Goal: Task Accomplishment & Management: Manage account settings

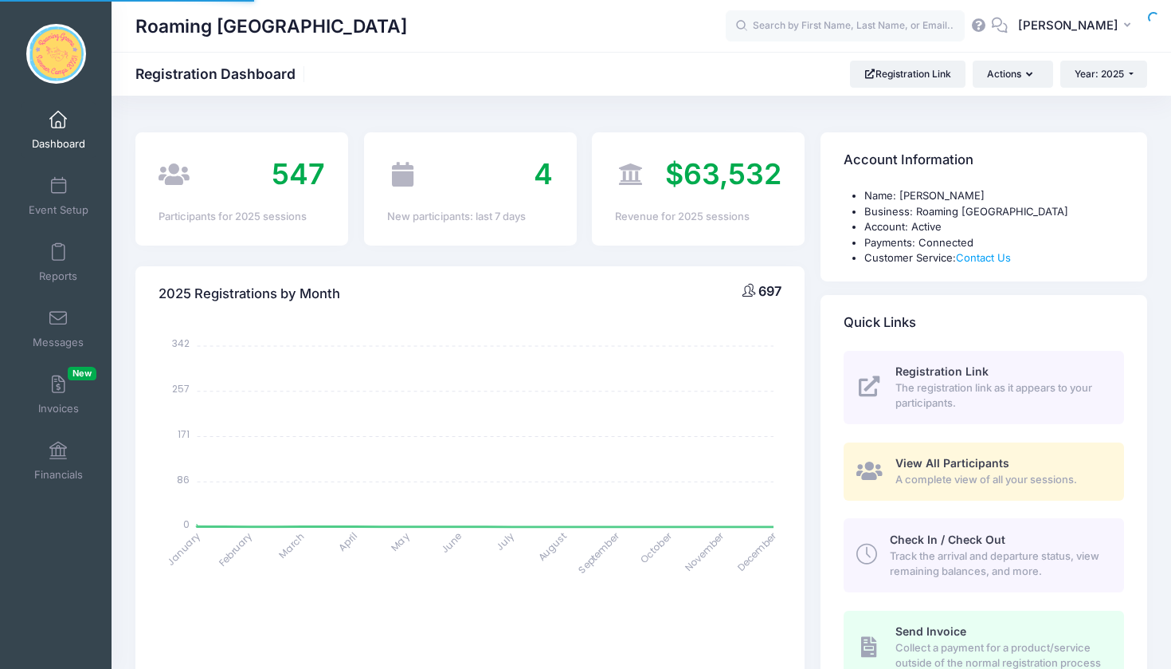
select select
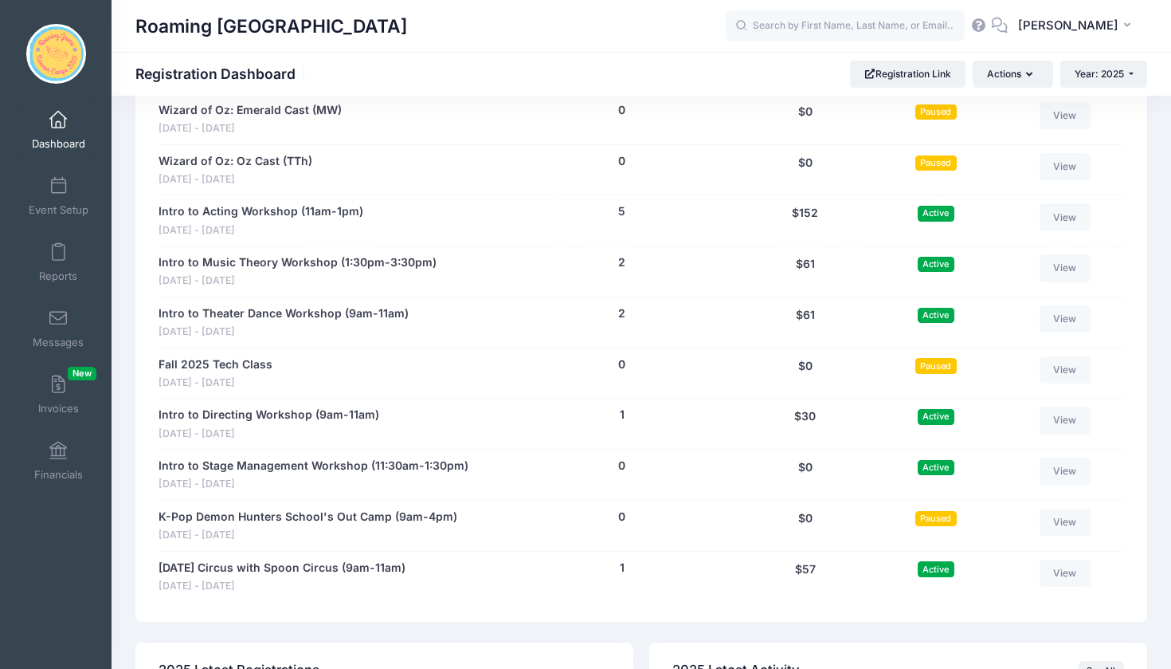
scroll to position [3152, 0]
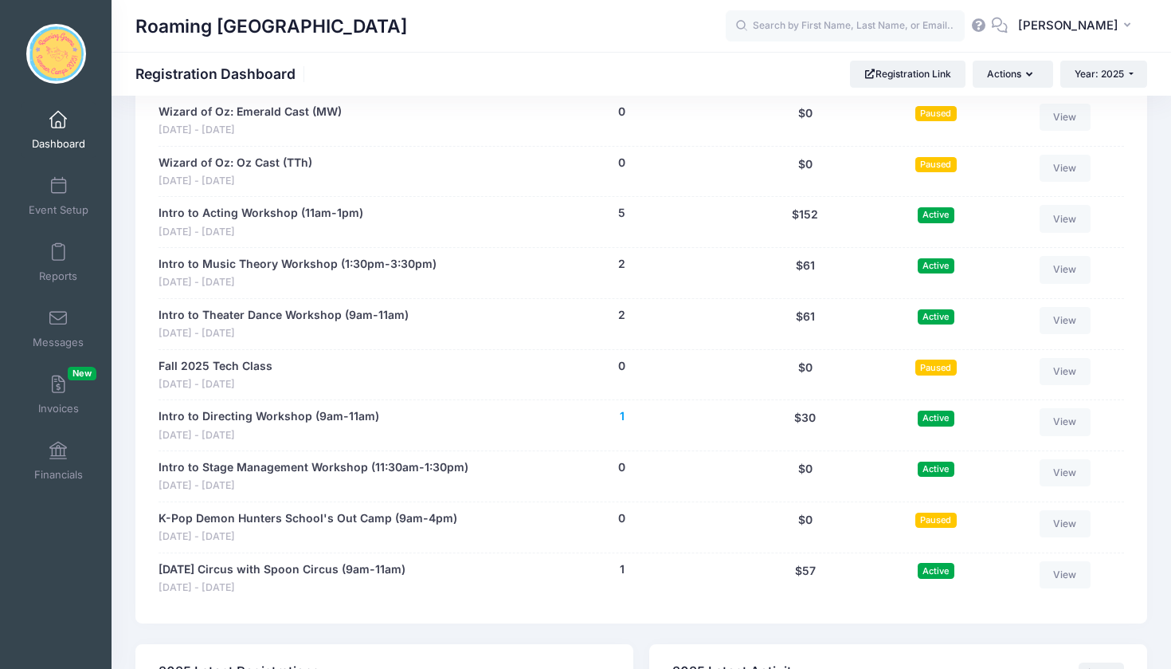
click at [622, 408] on button "1" at bounding box center [622, 416] width 5 height 17
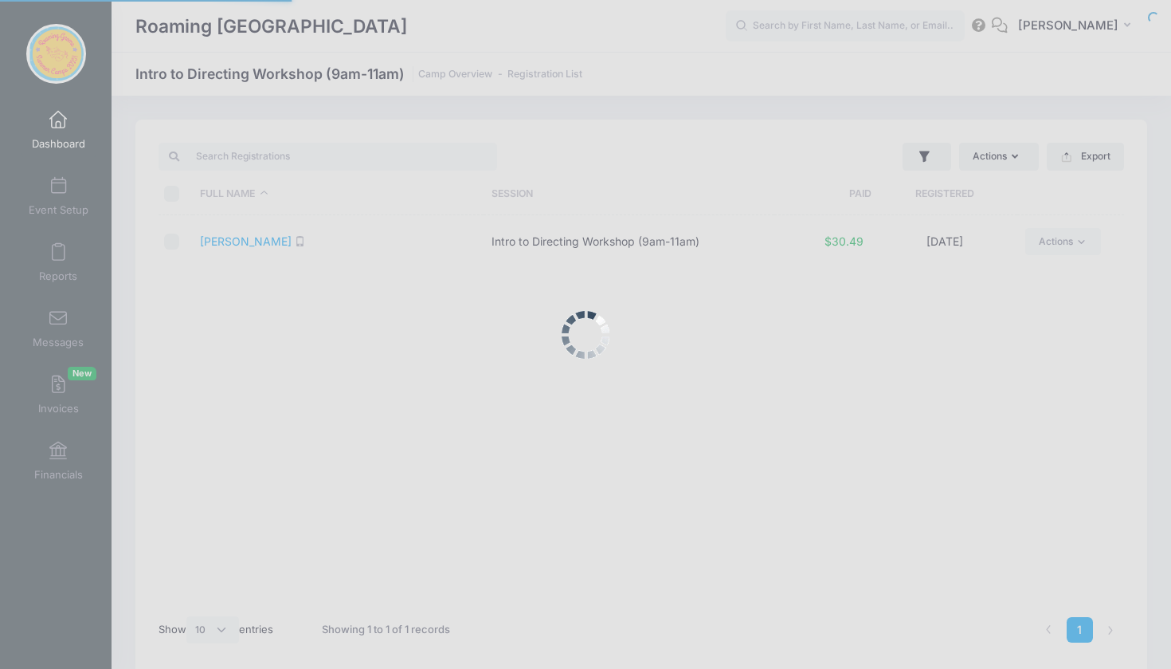
select select "10"
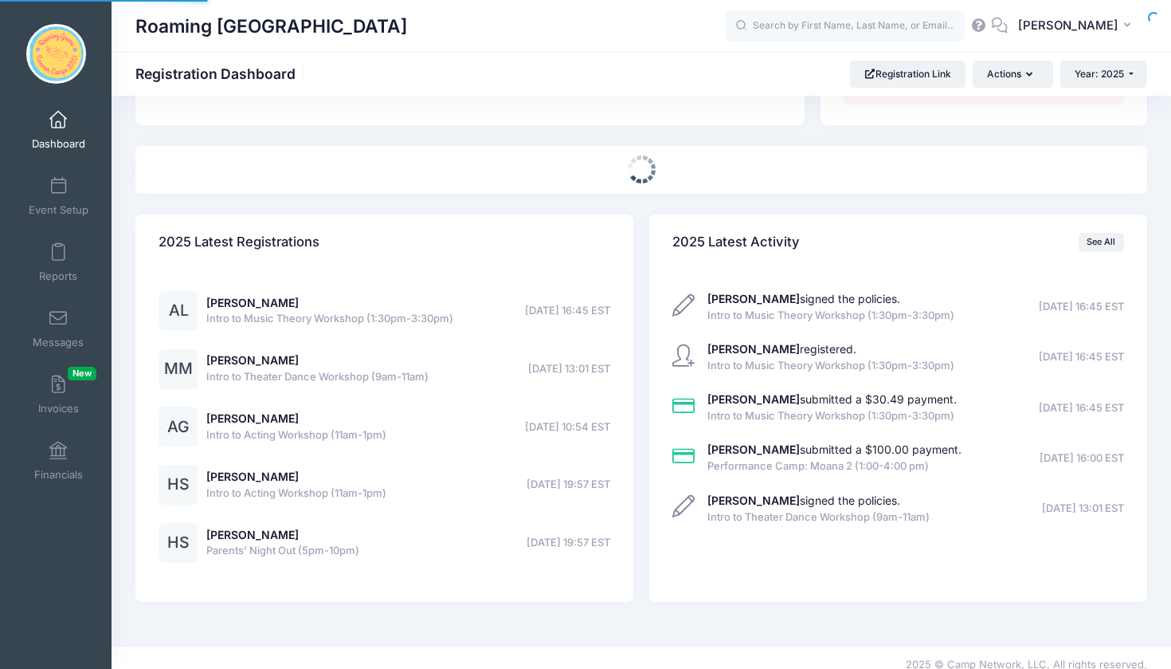
select select
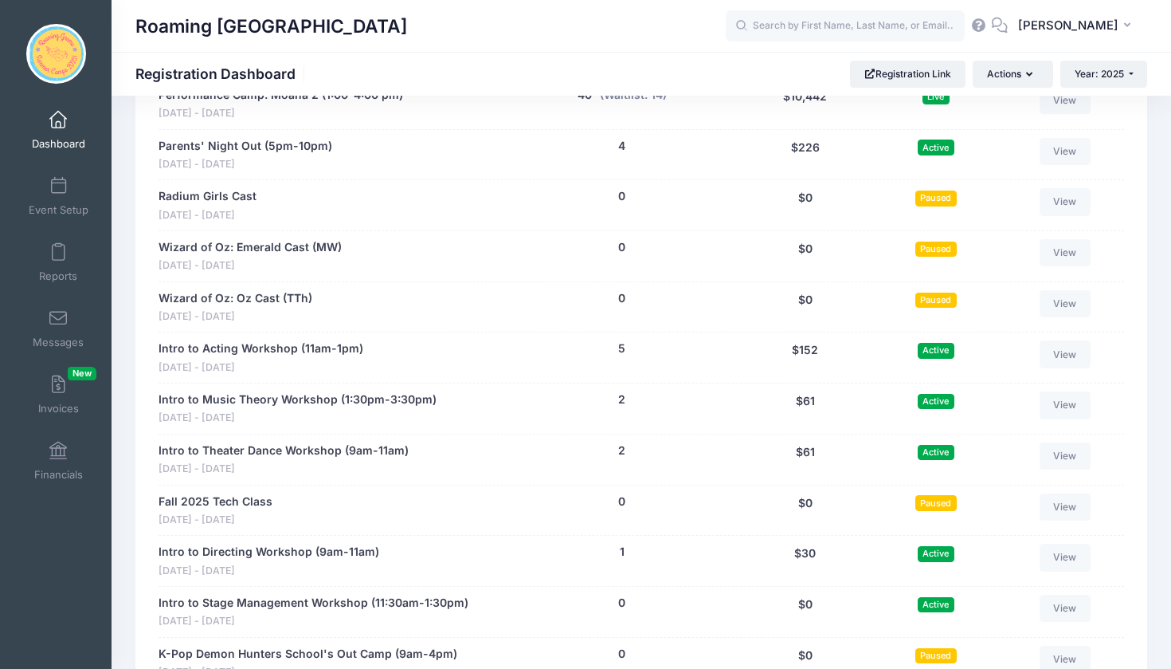
scroll to position [3022, 0]
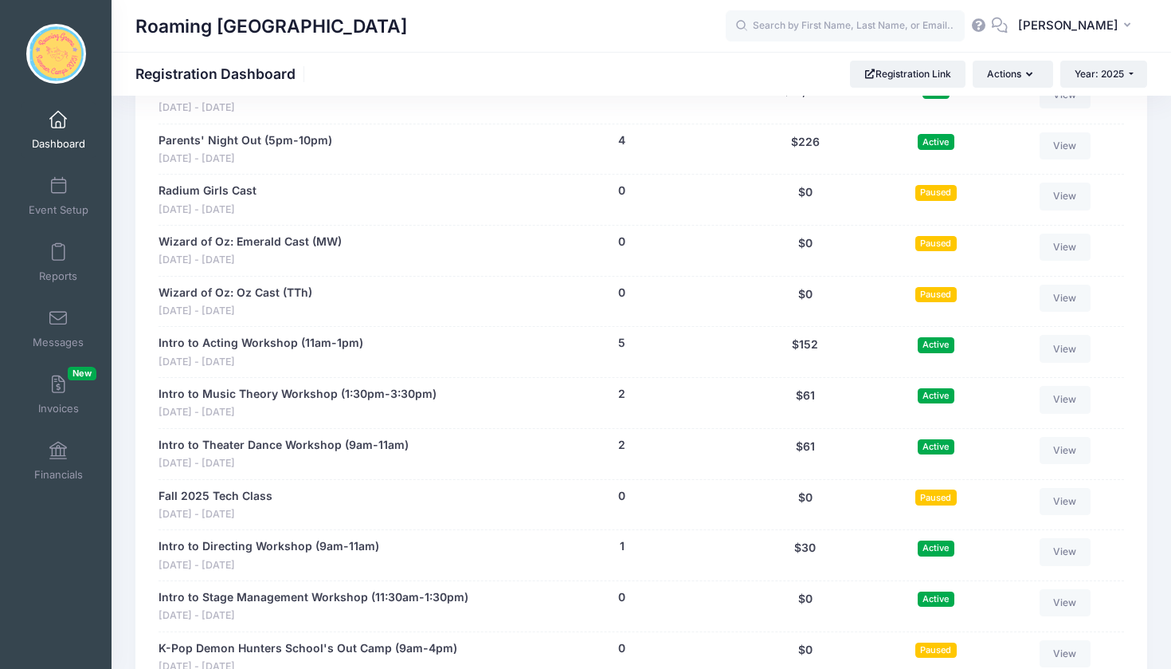
click at [938, 489] on span "Paused" at bounding box center [936, 496] width 41 height 15
click at [943, 489] on span "Paused" at bounding box center [936, 496] width 41 height 15
click at [1069, 488] on link "View" at bounding box center [1065, 501] width 51 height 27
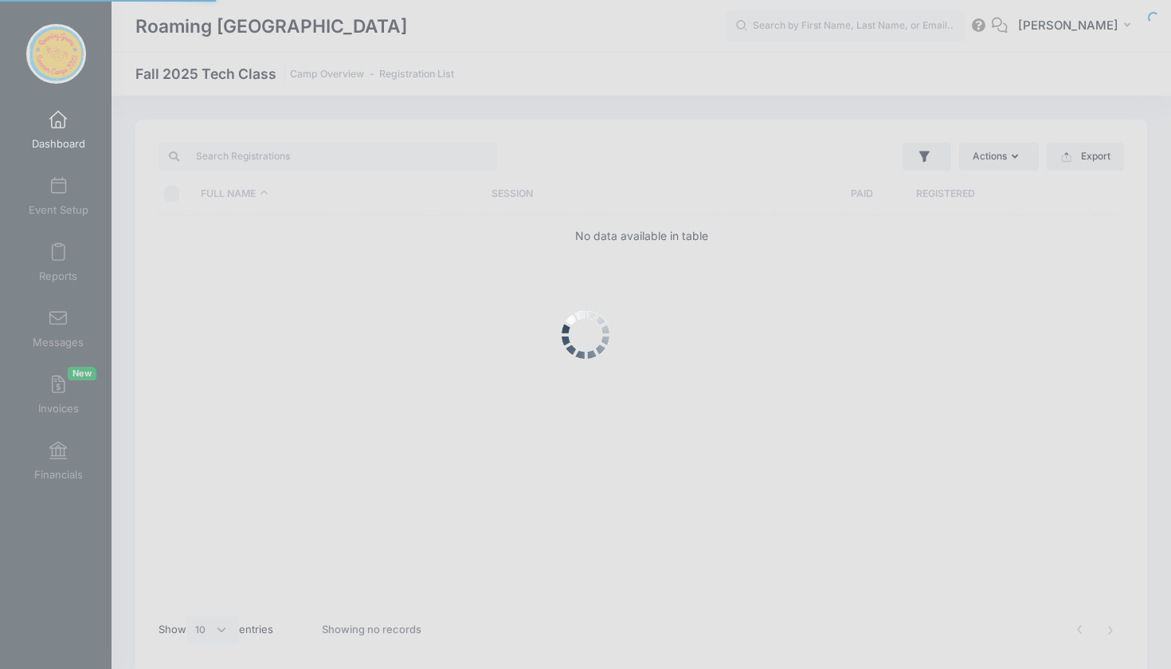
select select "10"
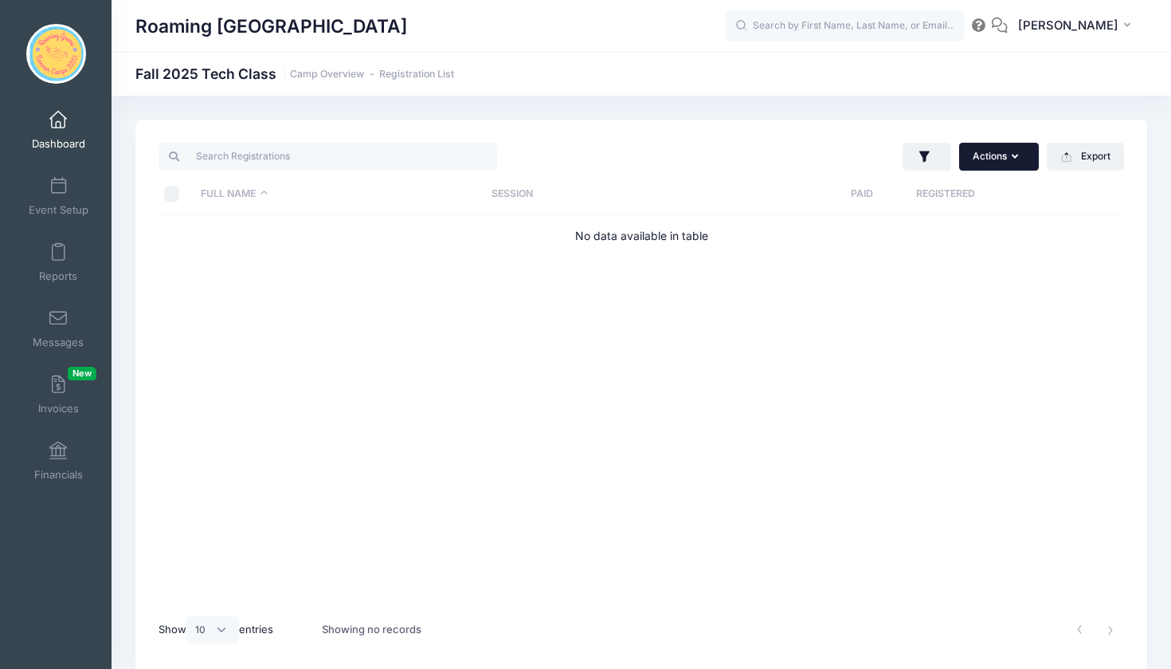
click at [1010, 158] on button "Actions" at bounding box center [999, 156] width 80 height 27
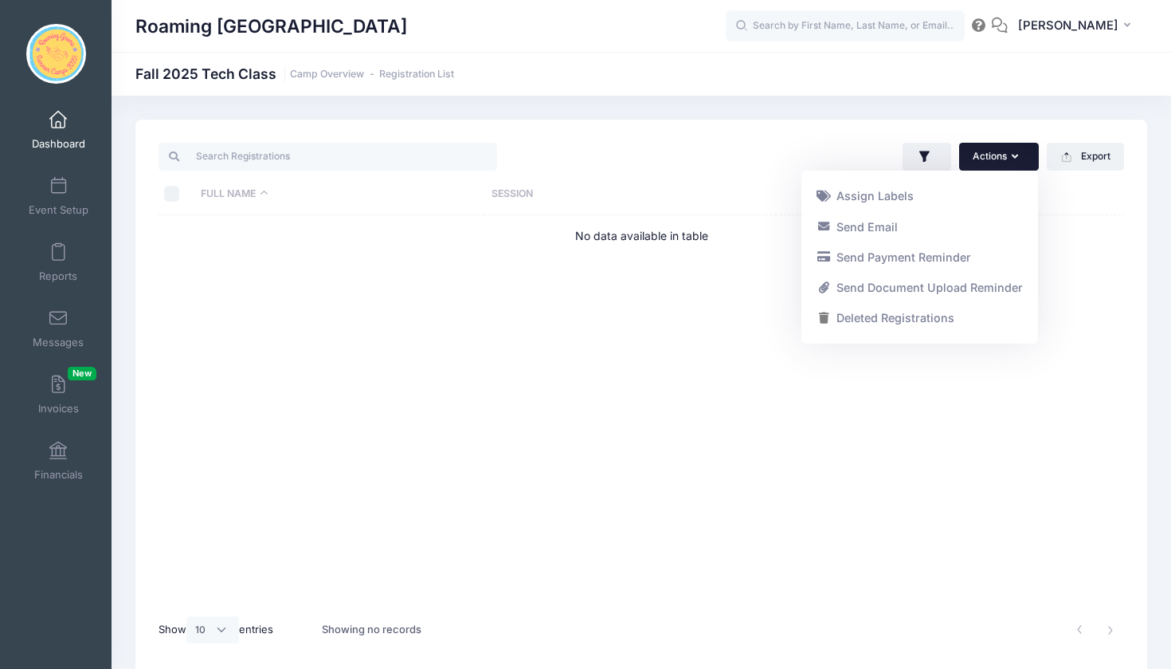
click at [1010, 158] on button "Actions" at bounding box center [999, 156] width 80 height 27
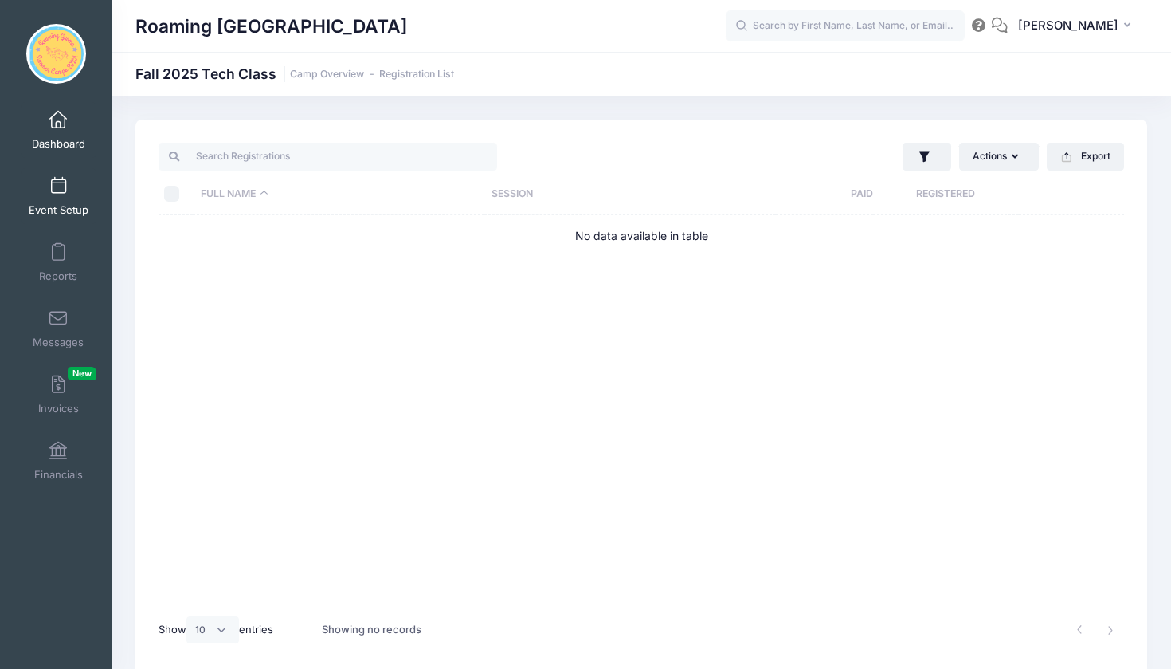
click at [58, 179] on span at bounding box center [58, 187] width 0 height 18
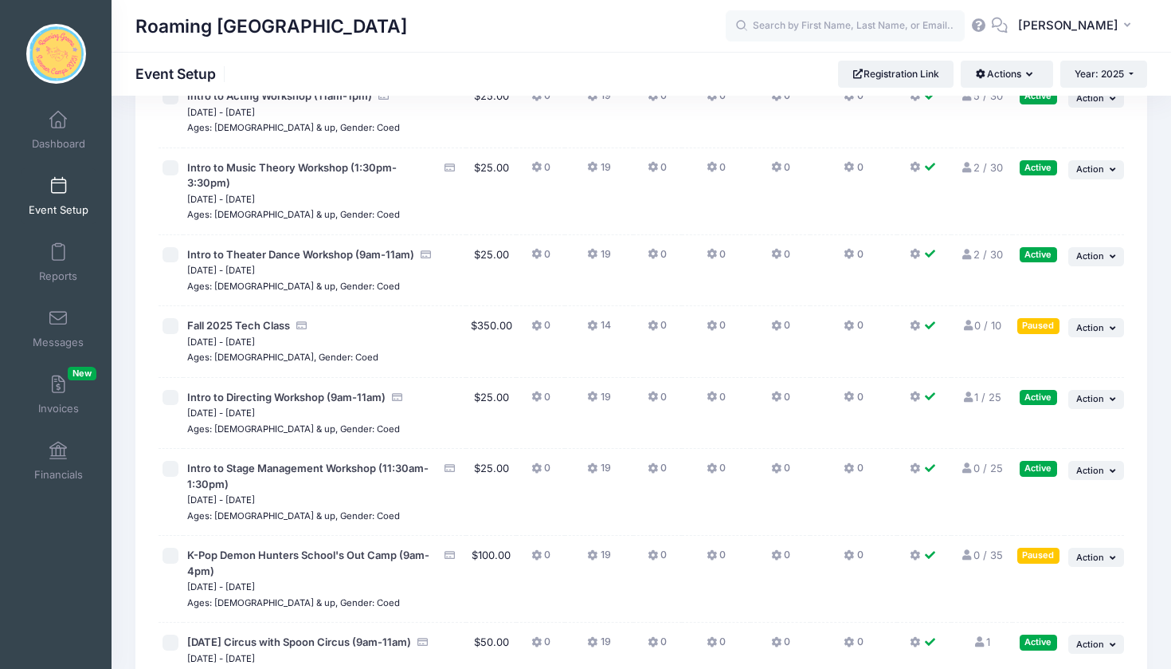
scroll to position [3692, 0]
click at [1100, 321] on span "Action" at bounding box center [1091, 326] width 28 height 11
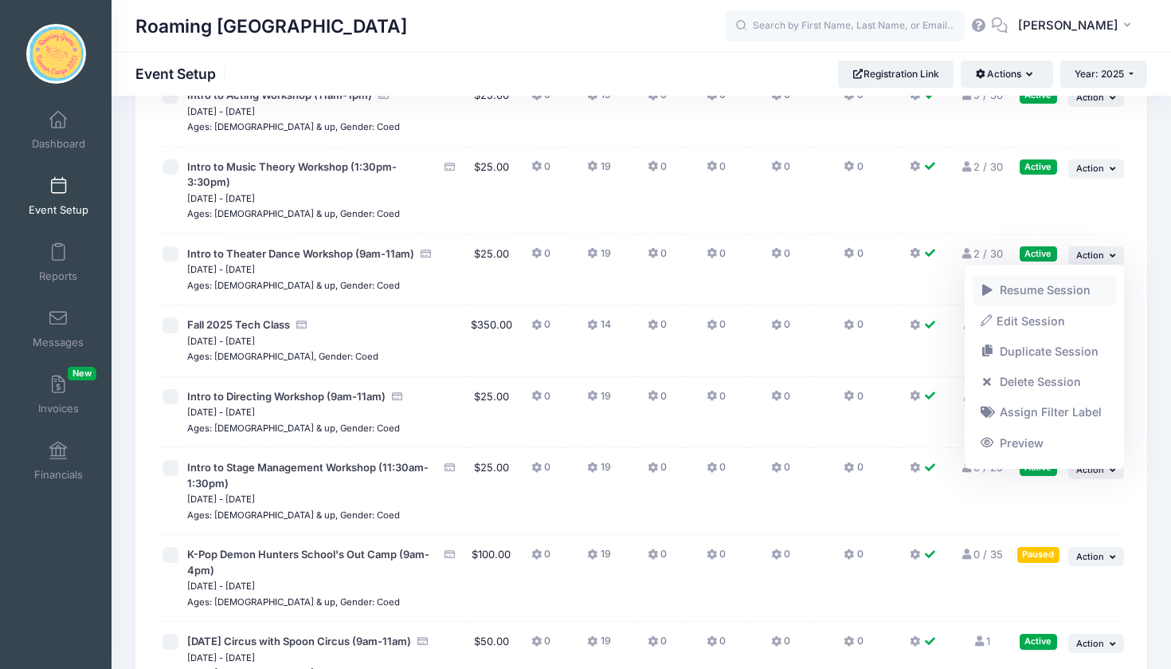
click at [1079, 290] on link "Resume Session" at bounding box center [1045, 290] width 144 height 30
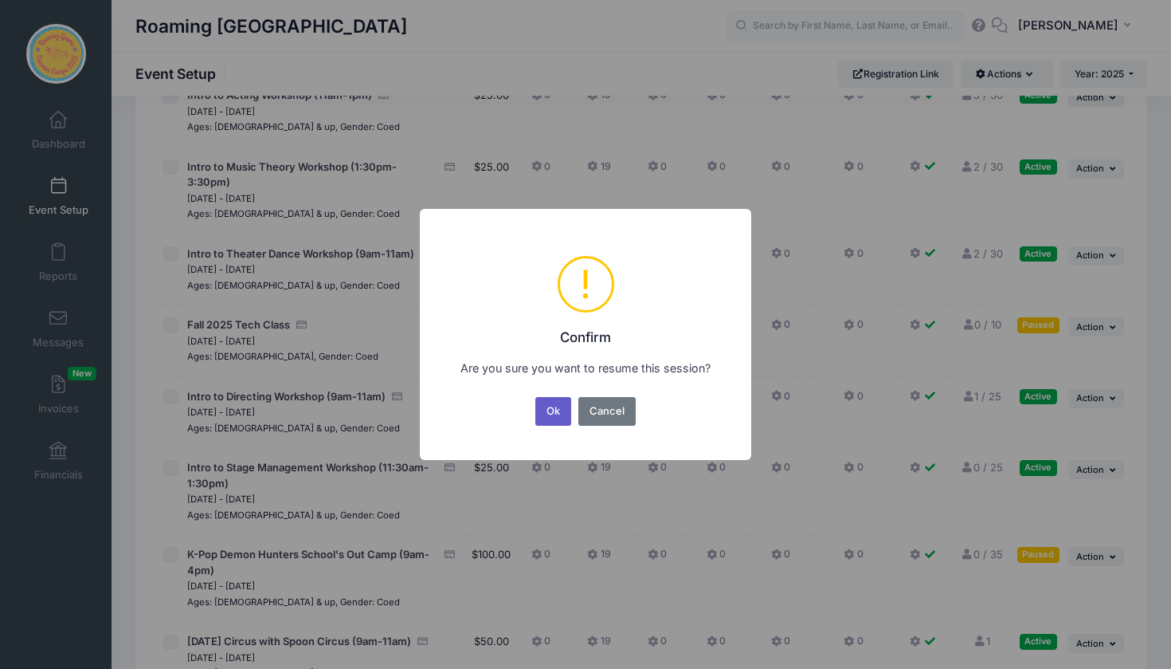
click at [555, 414] on button "Ok" at bounding box center [553, 411] width 37 height 29
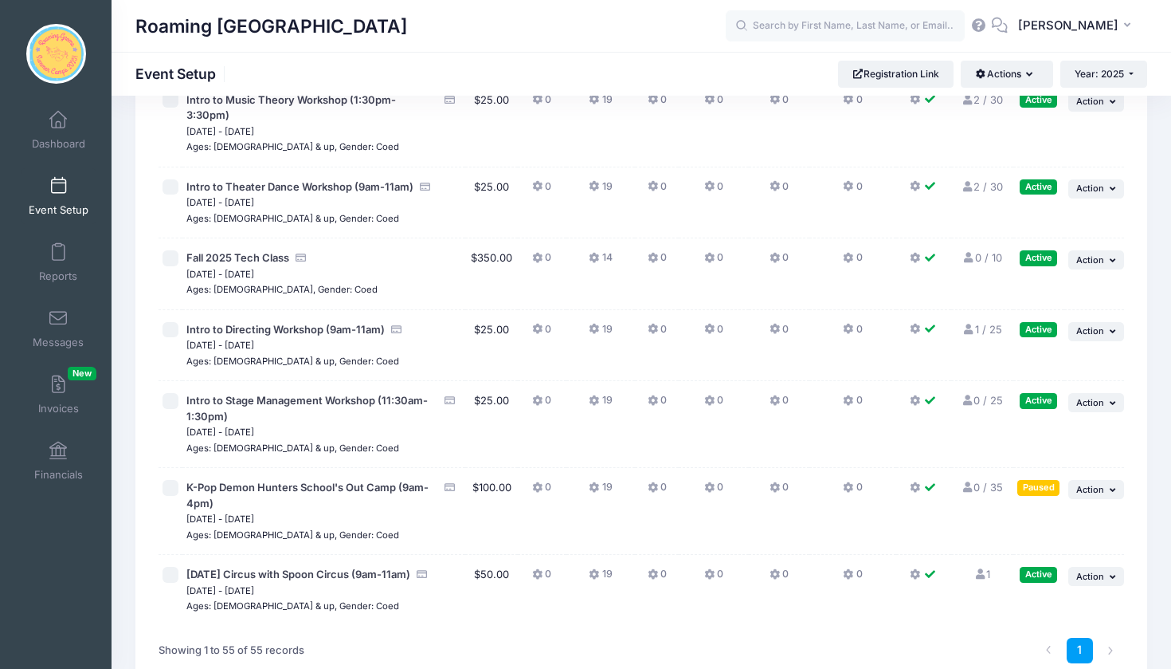
scroll to position [3784, 0]
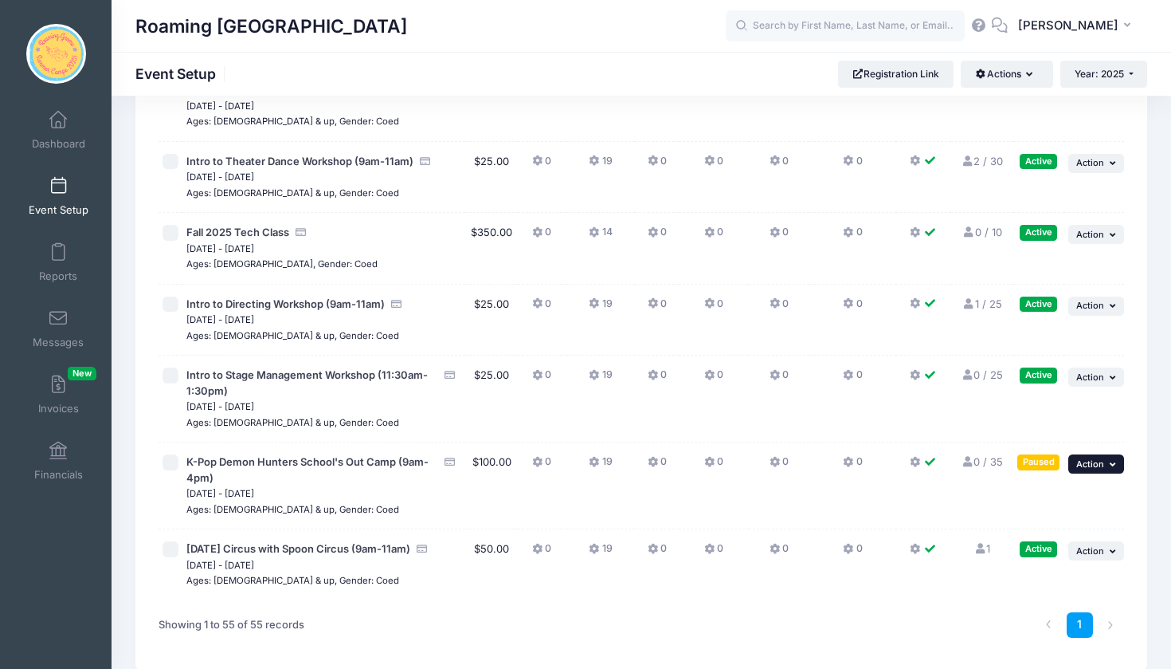
click at [1108, 454] on button "... Action" at bounding box center [1097, 463] width 56 height 19
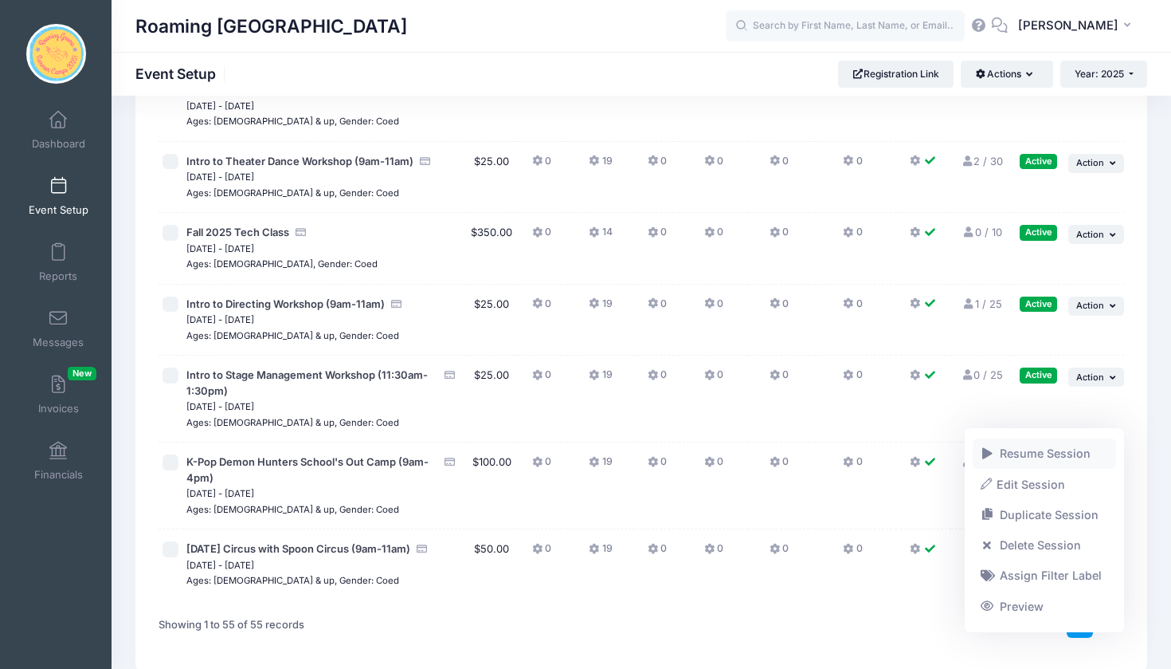
click at [1086, 457] on link "Resume Session" at bounding box center [1045, 453] width 144 height 30
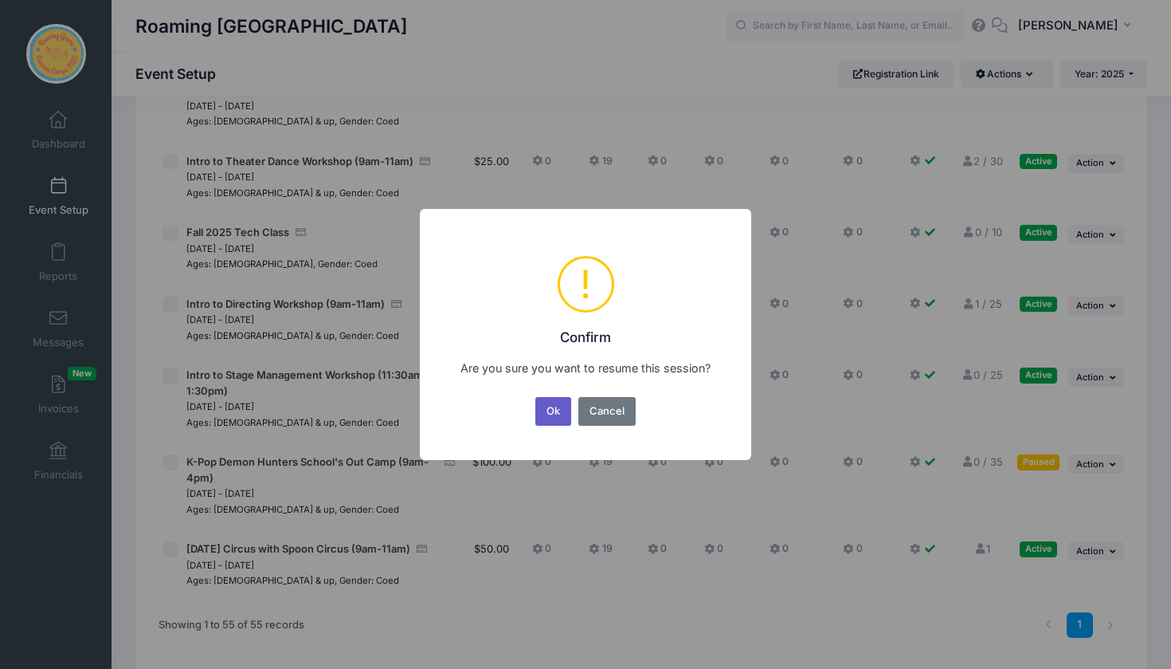
click at [550, 414] on button "Ok" at bounding box center [553, 411] width 37 height 29
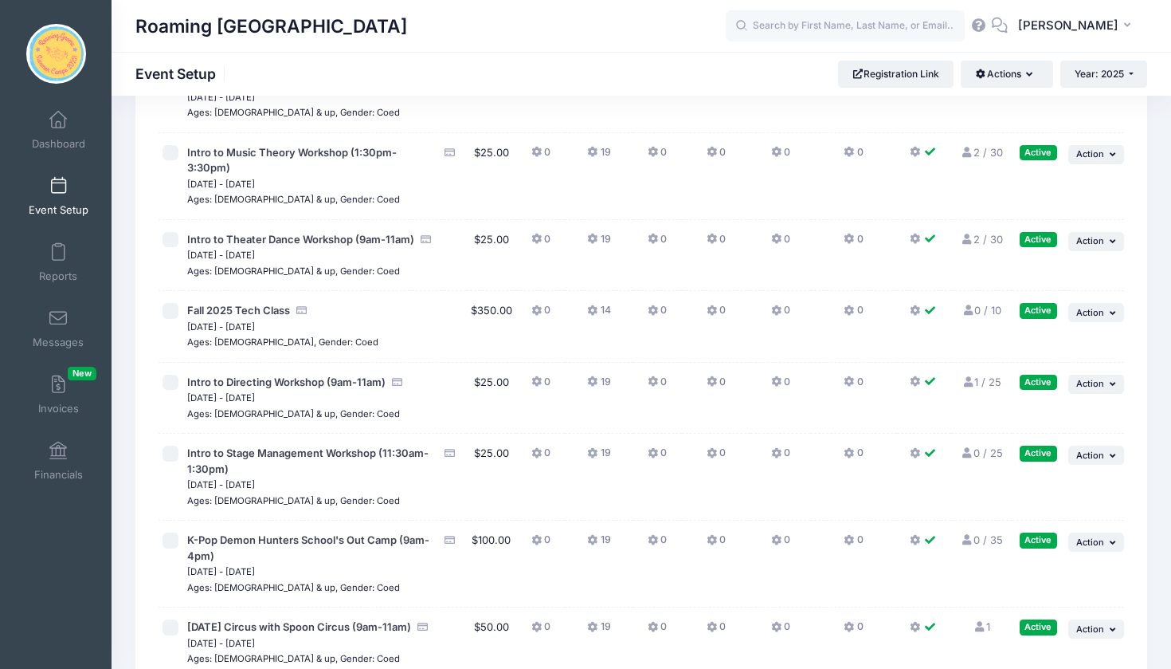
scroll to position [3707, 0]
